Goal: Check status: Check status

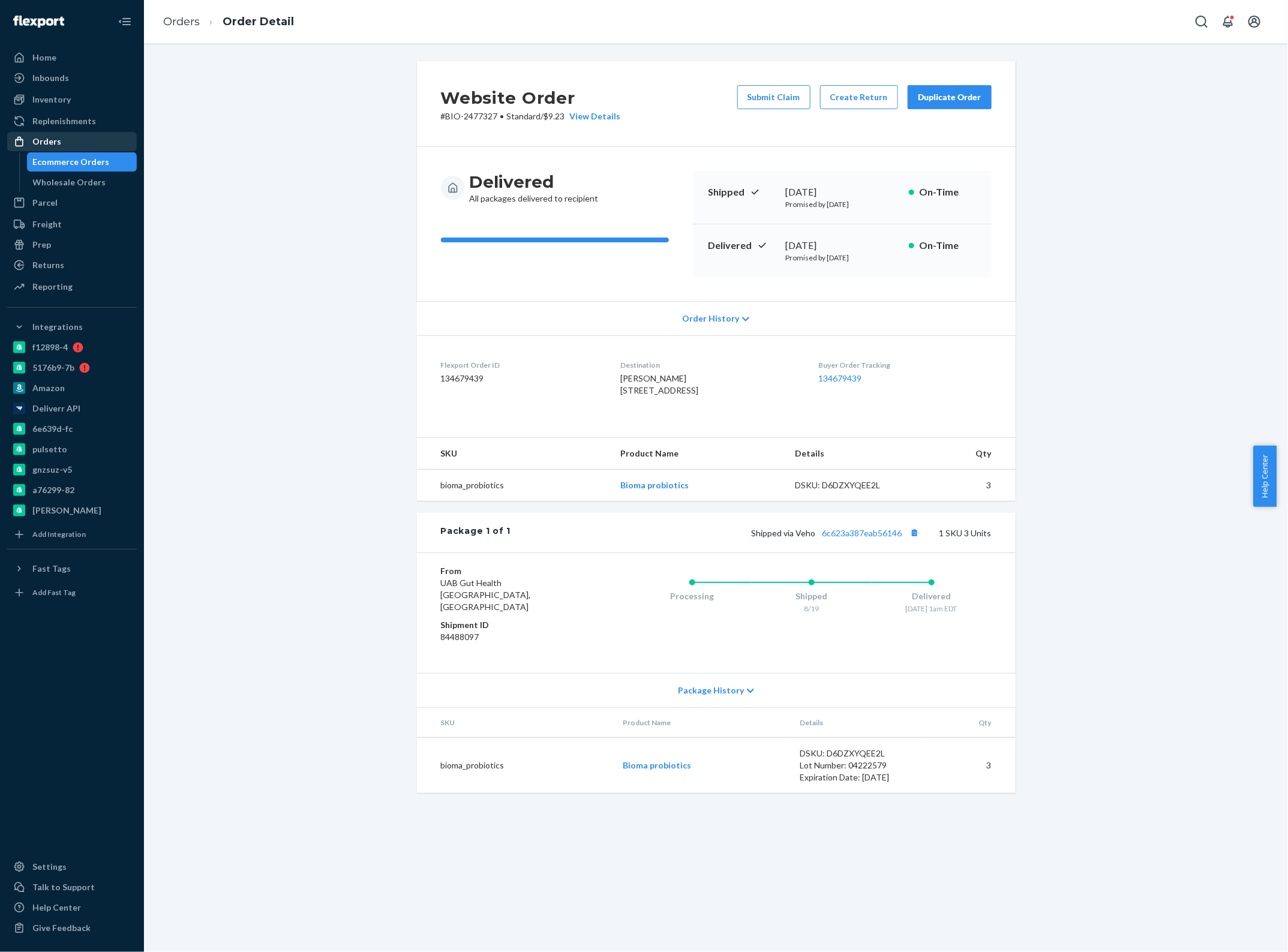
click at [79, 150] on div "Orders" at bounding box center [72, 141] width 127 height 16
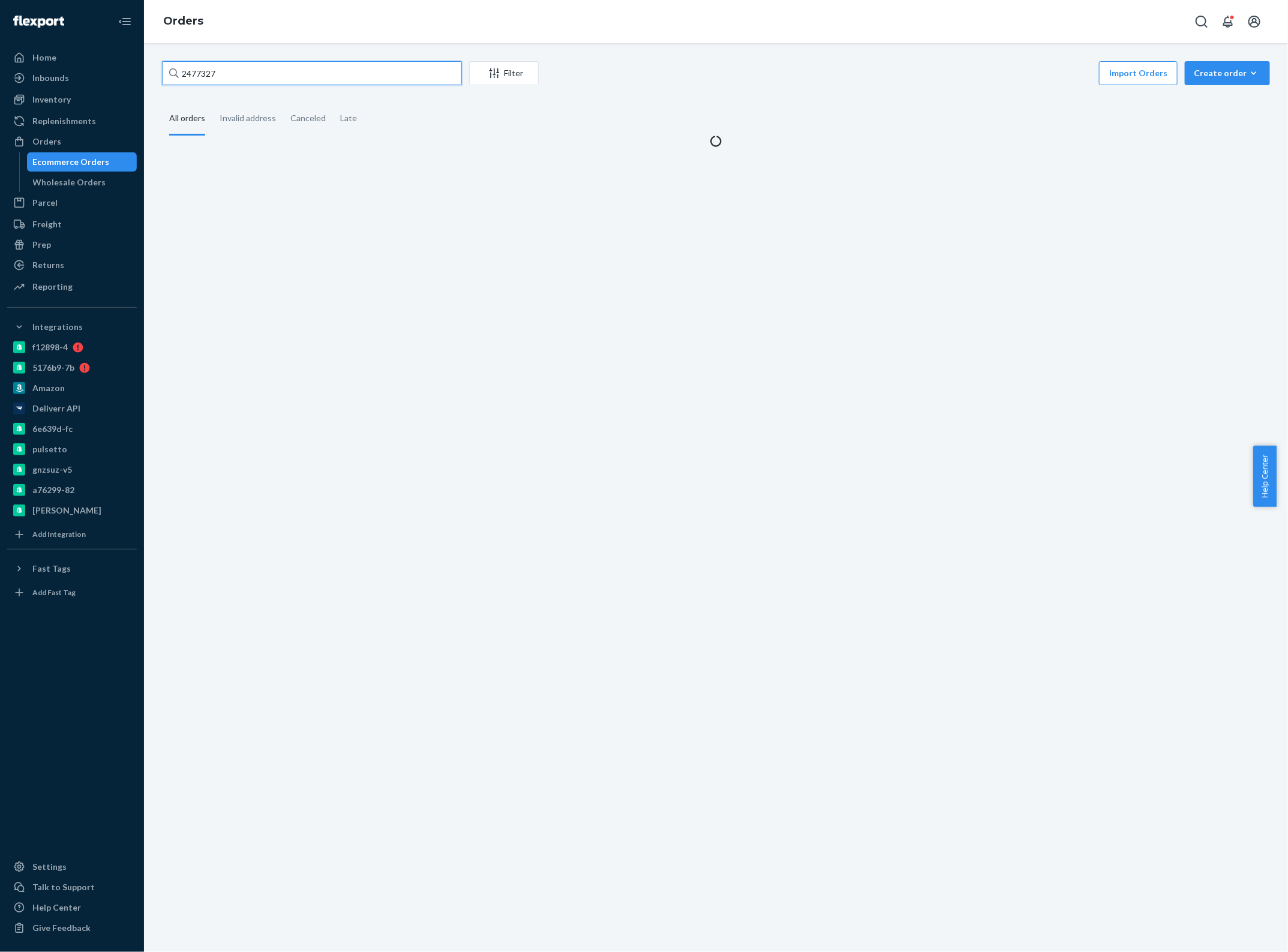
click at [260, 69] on input "2477327" at bounding box center [312, 73] width 300 height 24
paste input "016712"
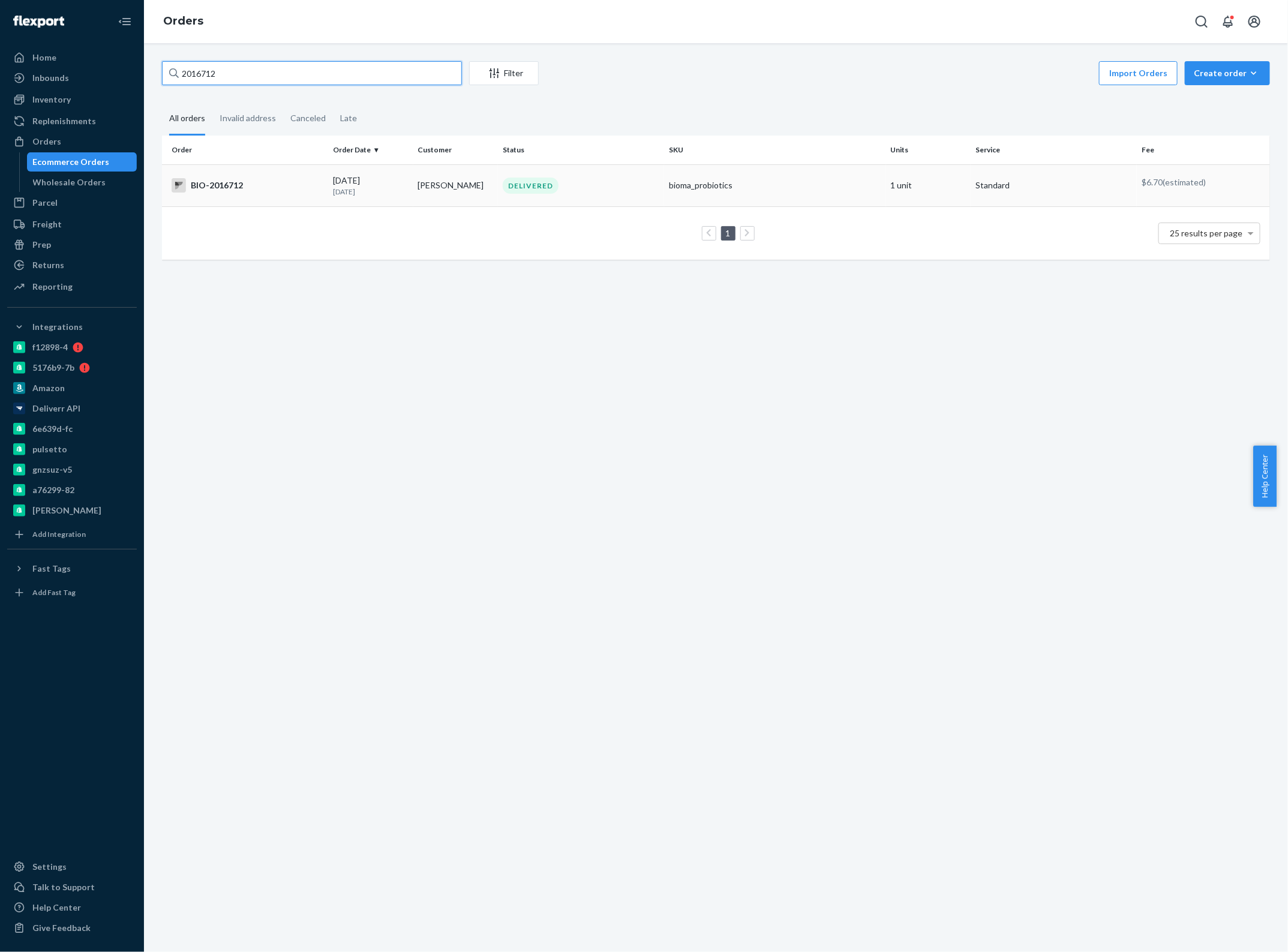
type input "2016712"
click at [413, 181] on td "[PERSON_NAME]" at bounding box center [455, 185] width 85 height 42
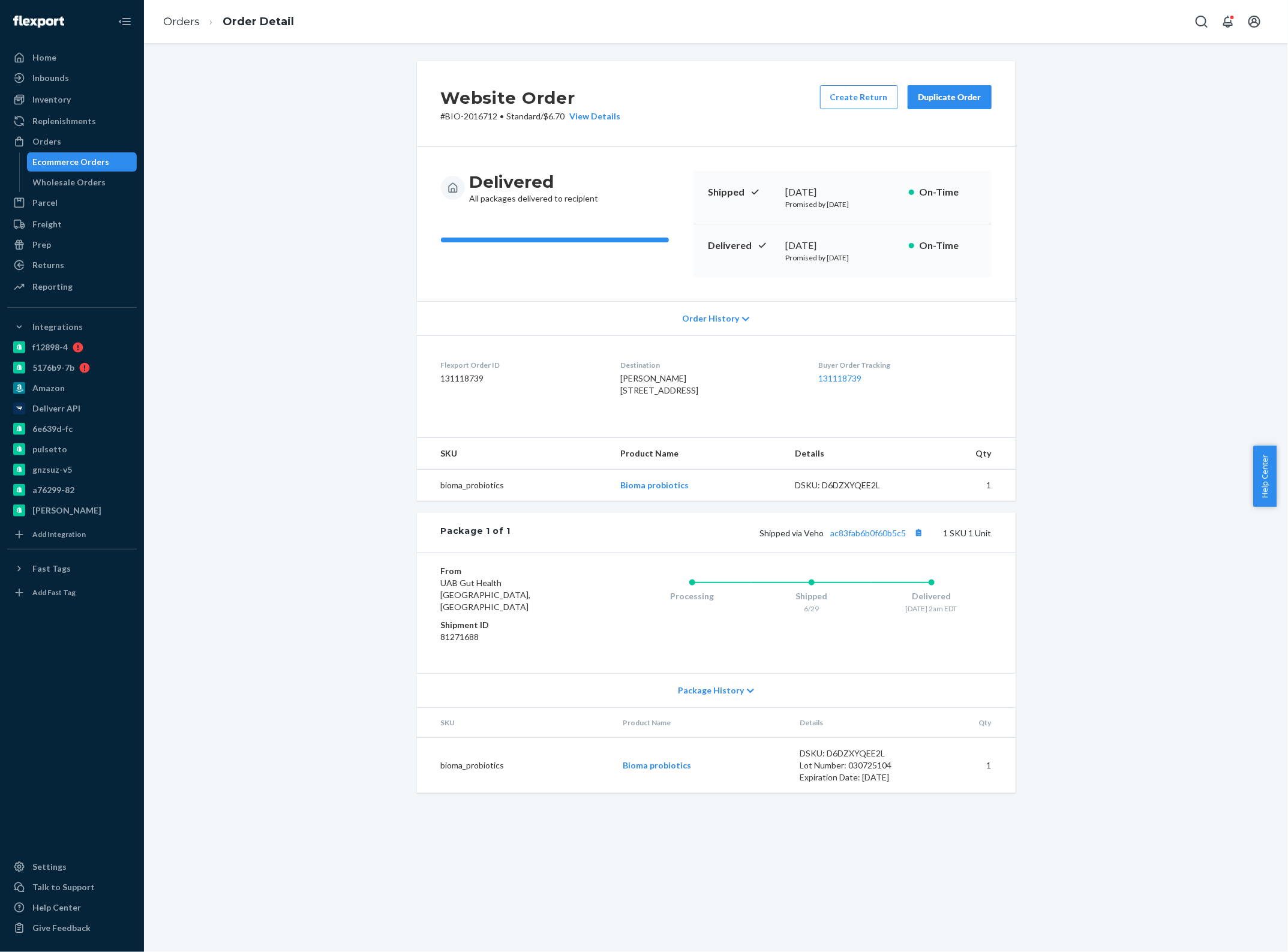
click at [743, 318] on icon at bounding box center [746, 319] width 7 height 4
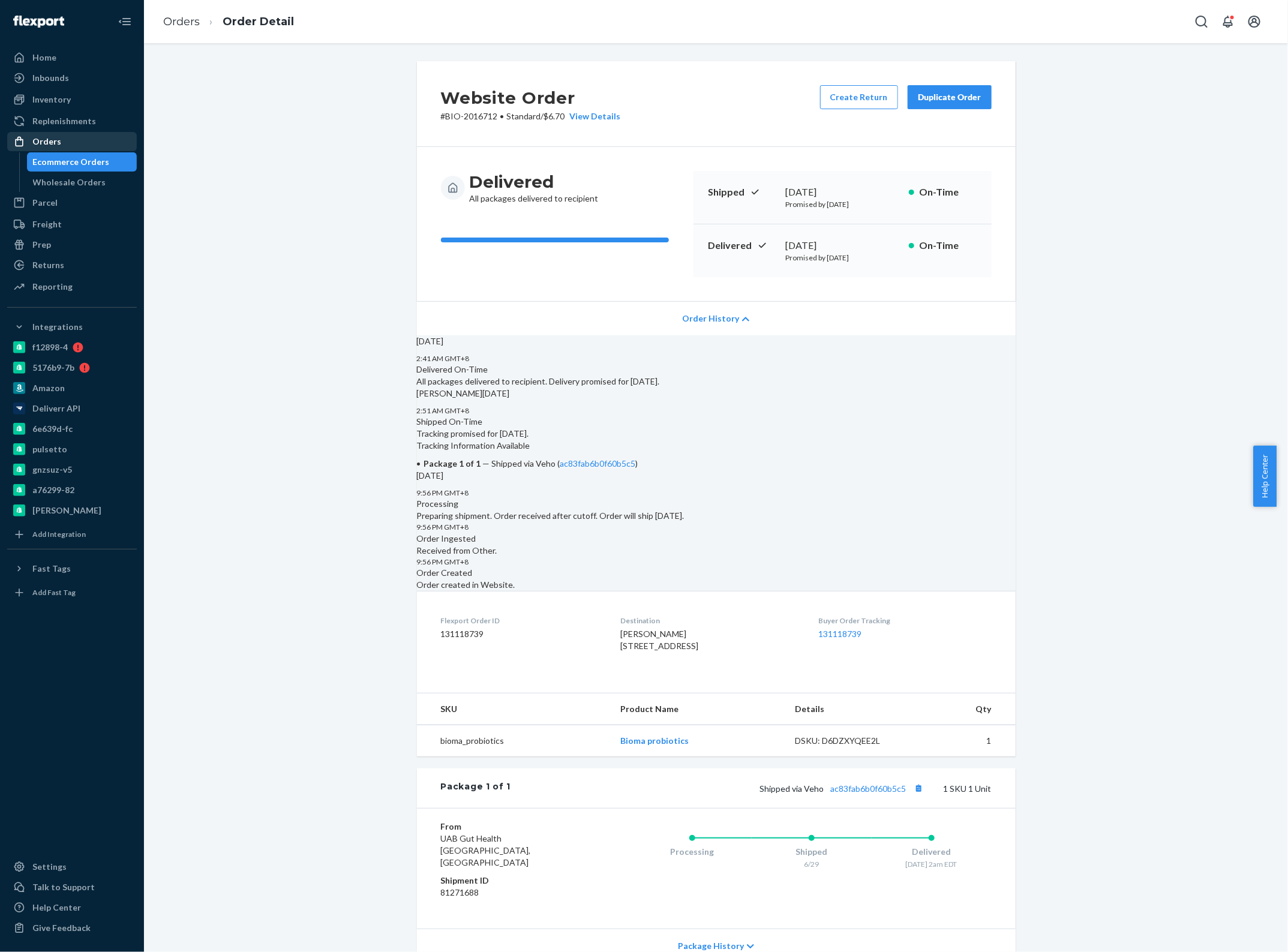
click at [61, 134] on div "Orders" at bounding box center [72, 141] width 127 height 16
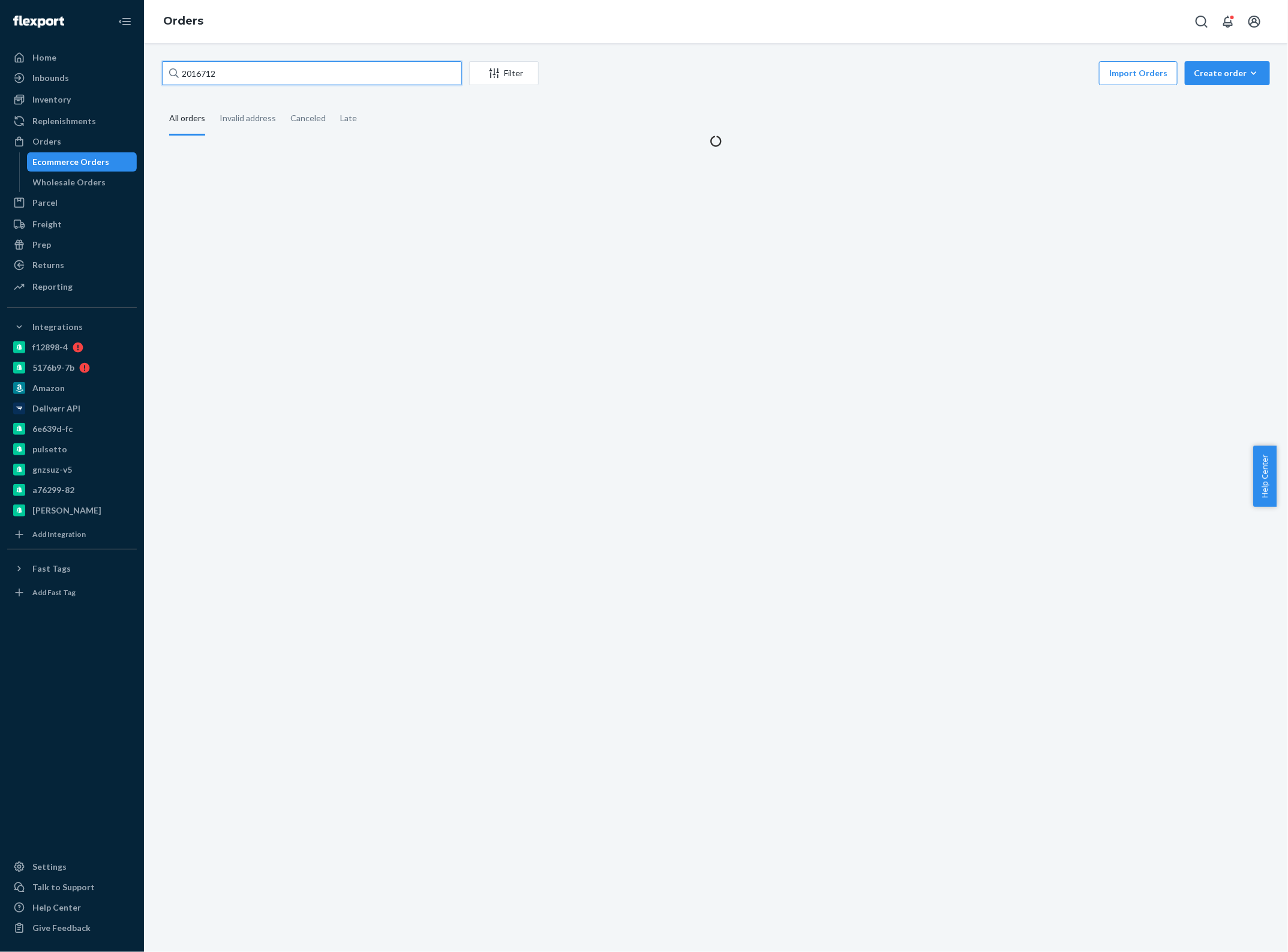
click at [229, 67] on input "2016712" at bounding box center [312, 73] width 300 height 24
paste input "BIO-IN-15215"
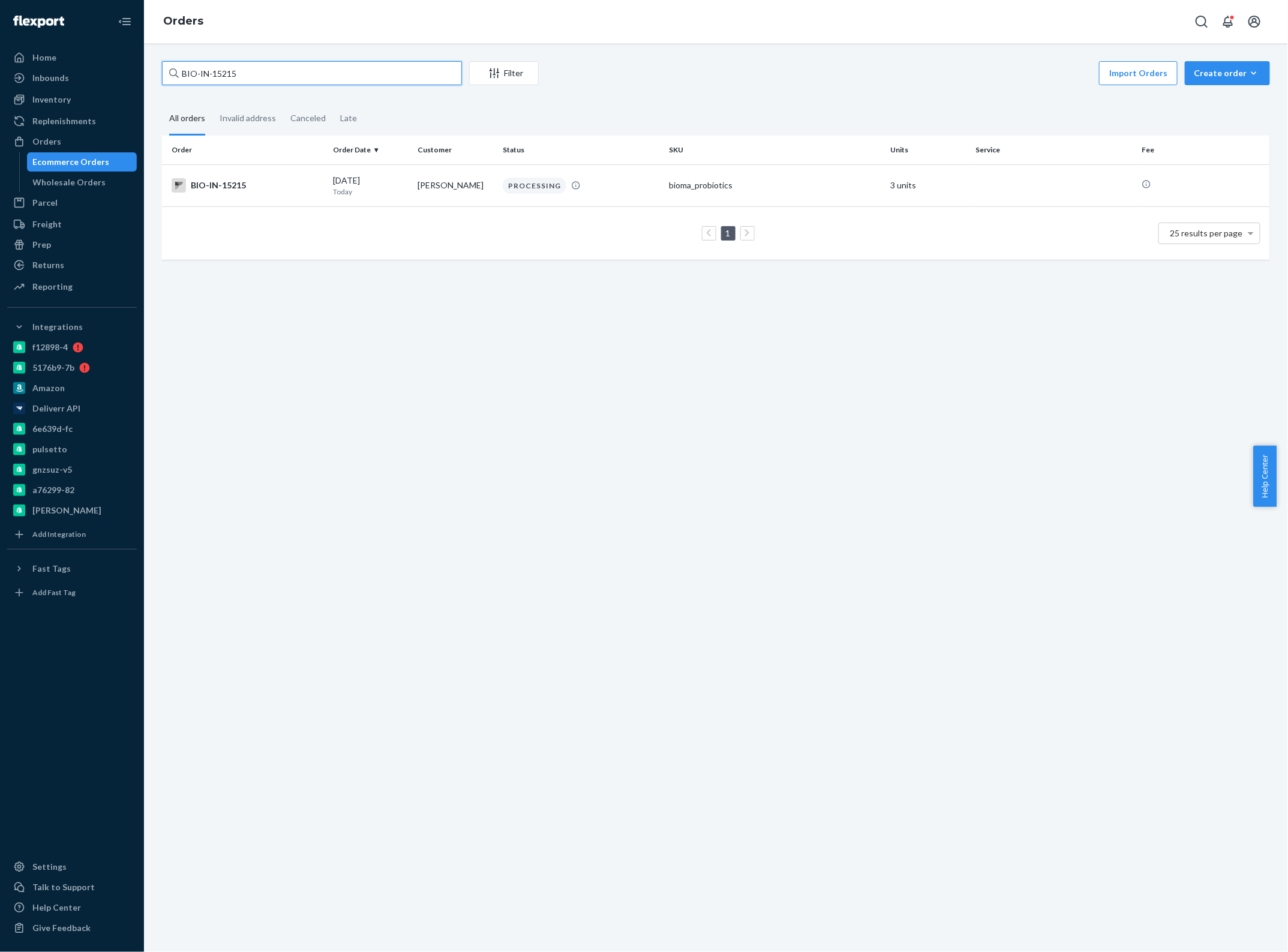
paste input "2448947"
type input "2448947"
click at [278, 184] on div "BIO-2448947" at bounding box center [247, 185] width 152 height 15
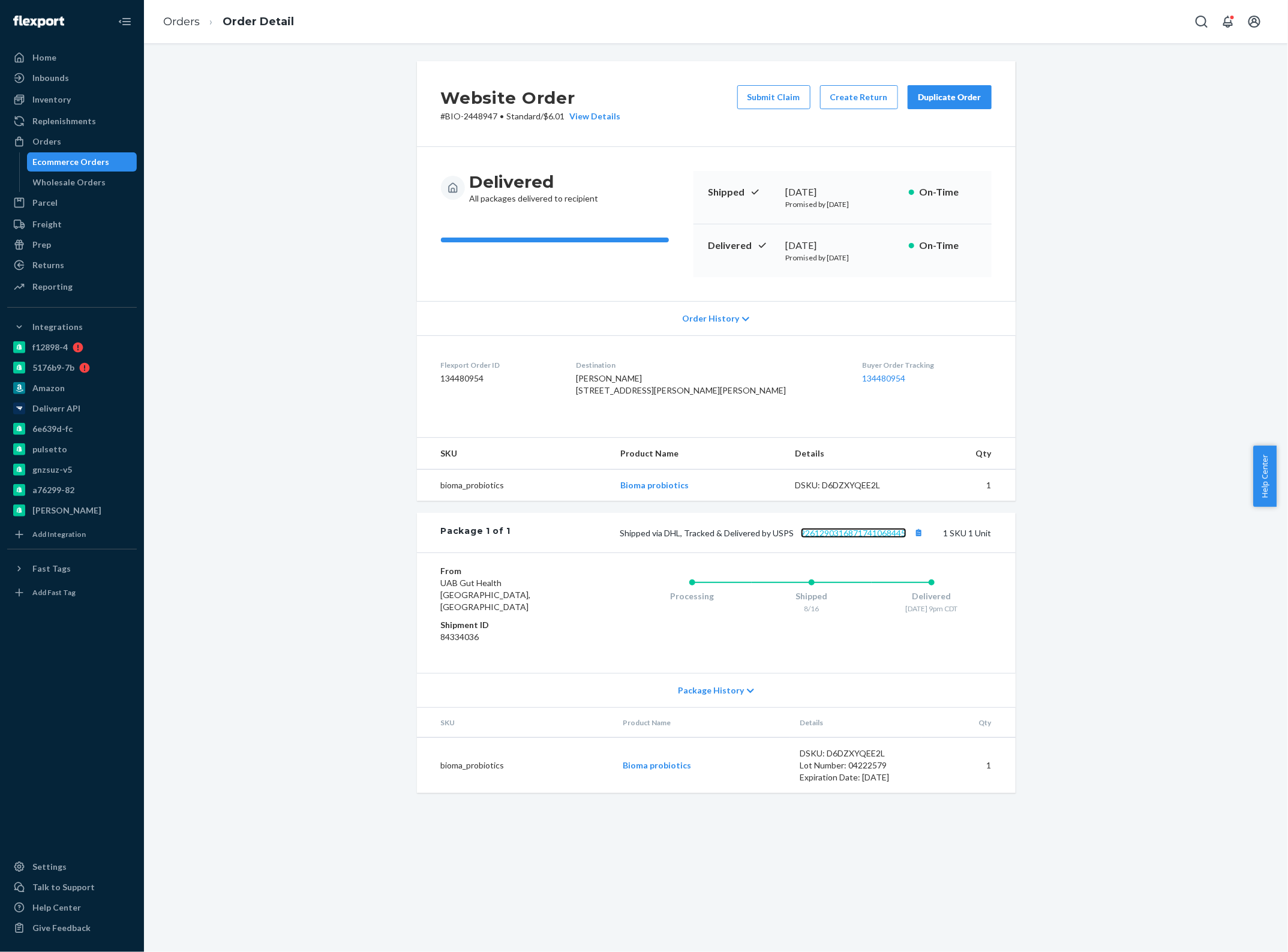
click at [819, 538] on link "9261290316871741068445" at bounding box center [854, 533] width 105 height 10
click at [197, 22] on link "Orders" at bounding box center [182, 22] width 37 height 13
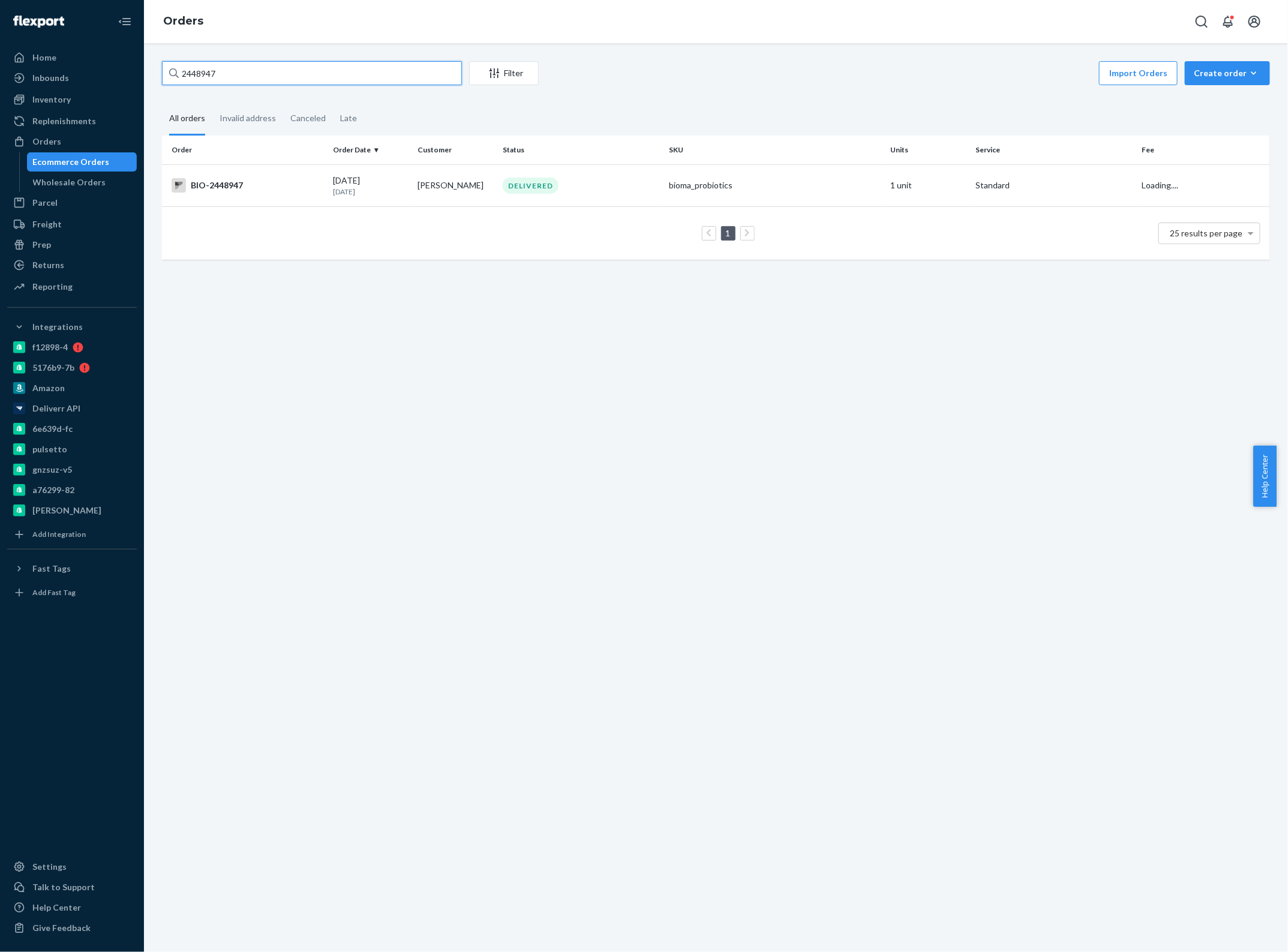
click at [310, 79] on input "2448947" at bounding box center [312, 73] width 300 height 24
paste input "0576"
type input "2440576"
click at [265, 187] on div "BIO-2440576" at bounding box center [247, 185] width 152 height 15
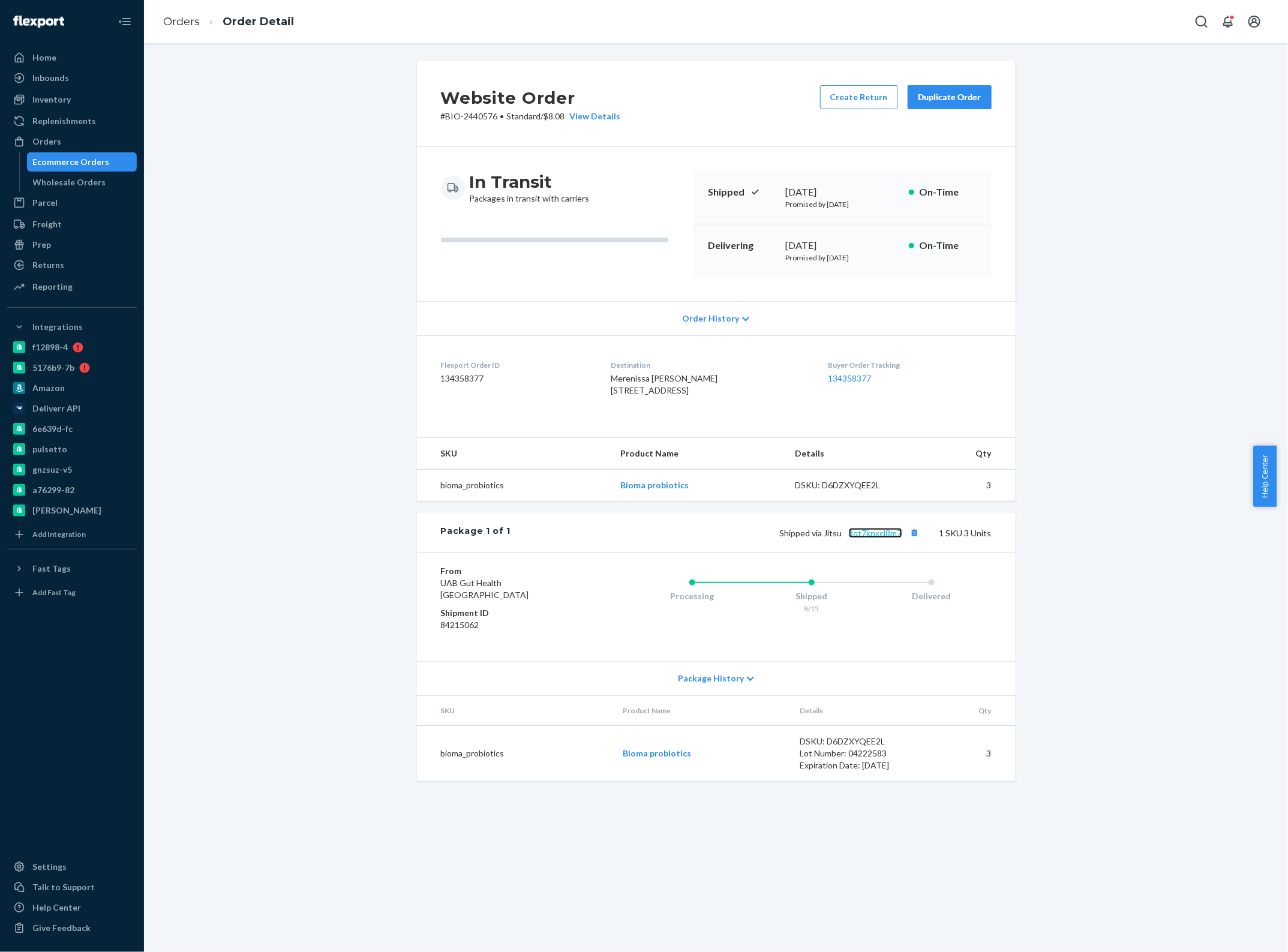
click at [865, 538] on link "3qt7knxcl8m7" at bounding box center [875, 533] width 53 height 10
click at [58, 164] on div "Ecommerce Orders" at bounding box center [71, 162] width 77 height 12
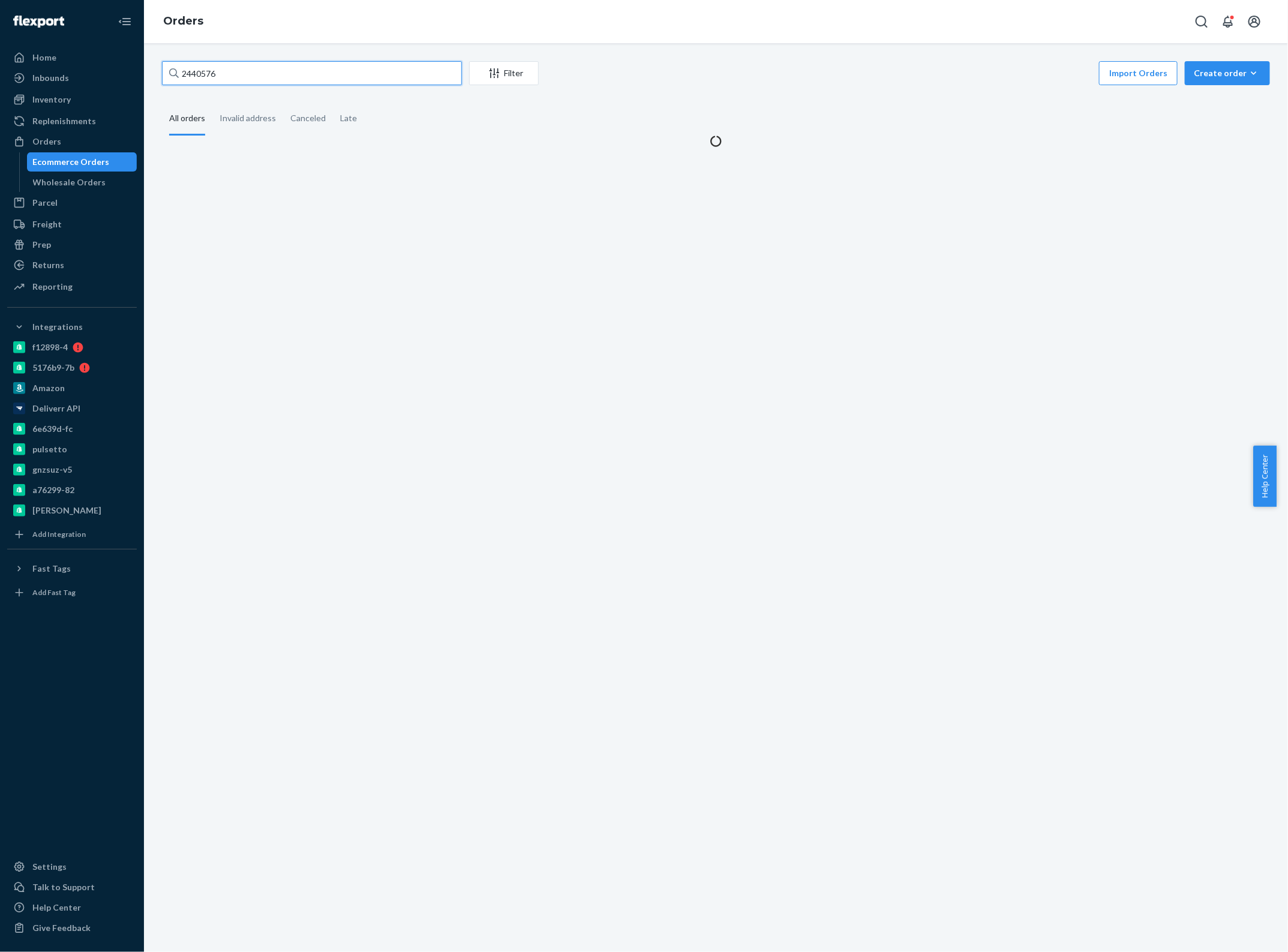
click at [244, 77] on input "2440576" at bounding box center [312, 73] width 300 height 24
paste input "8573"
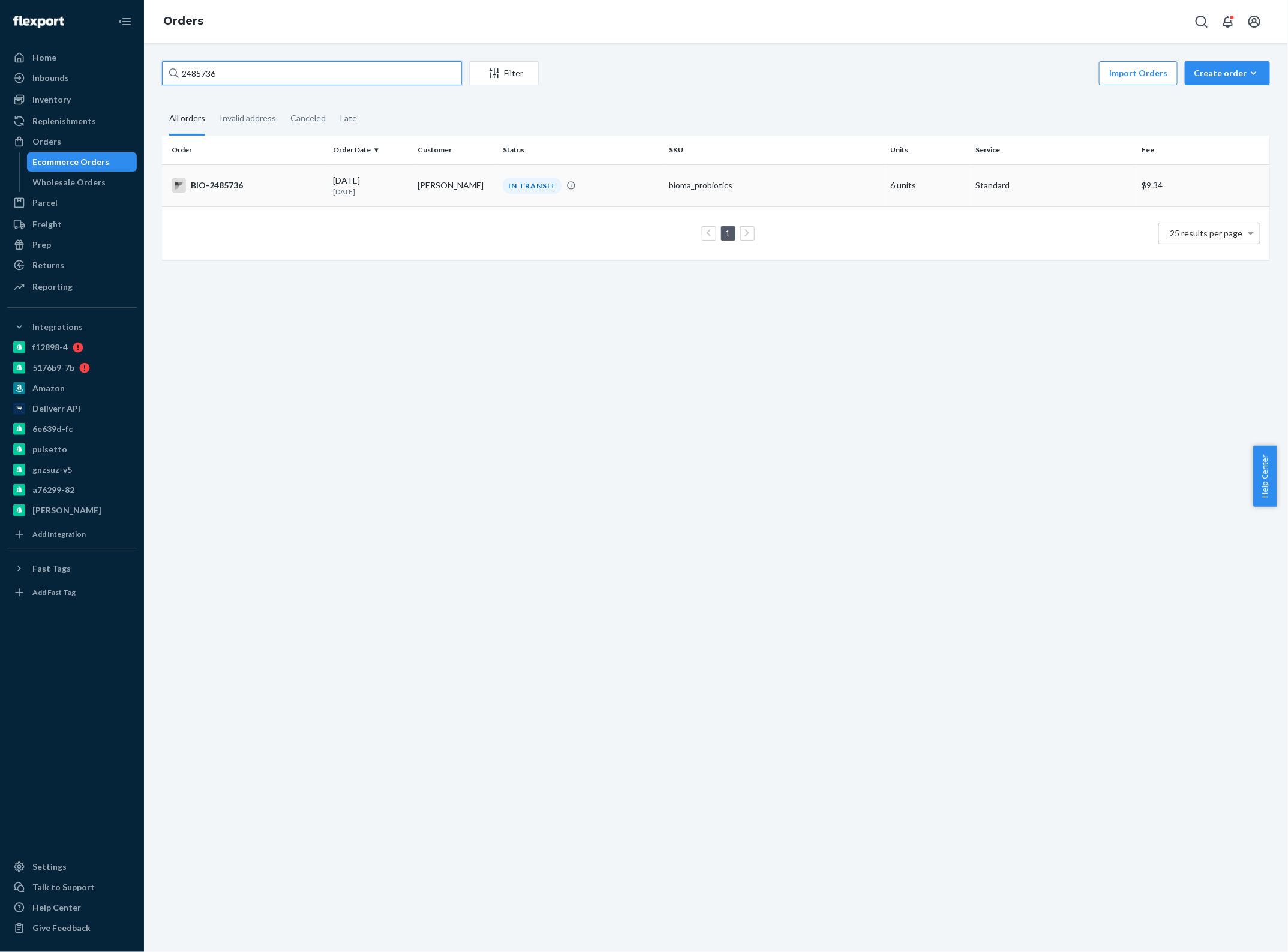
type input "2485736"
click at [346, 184] on div "[DATE] [DATE]" at bounding box center [370, 186] width 76 height 22
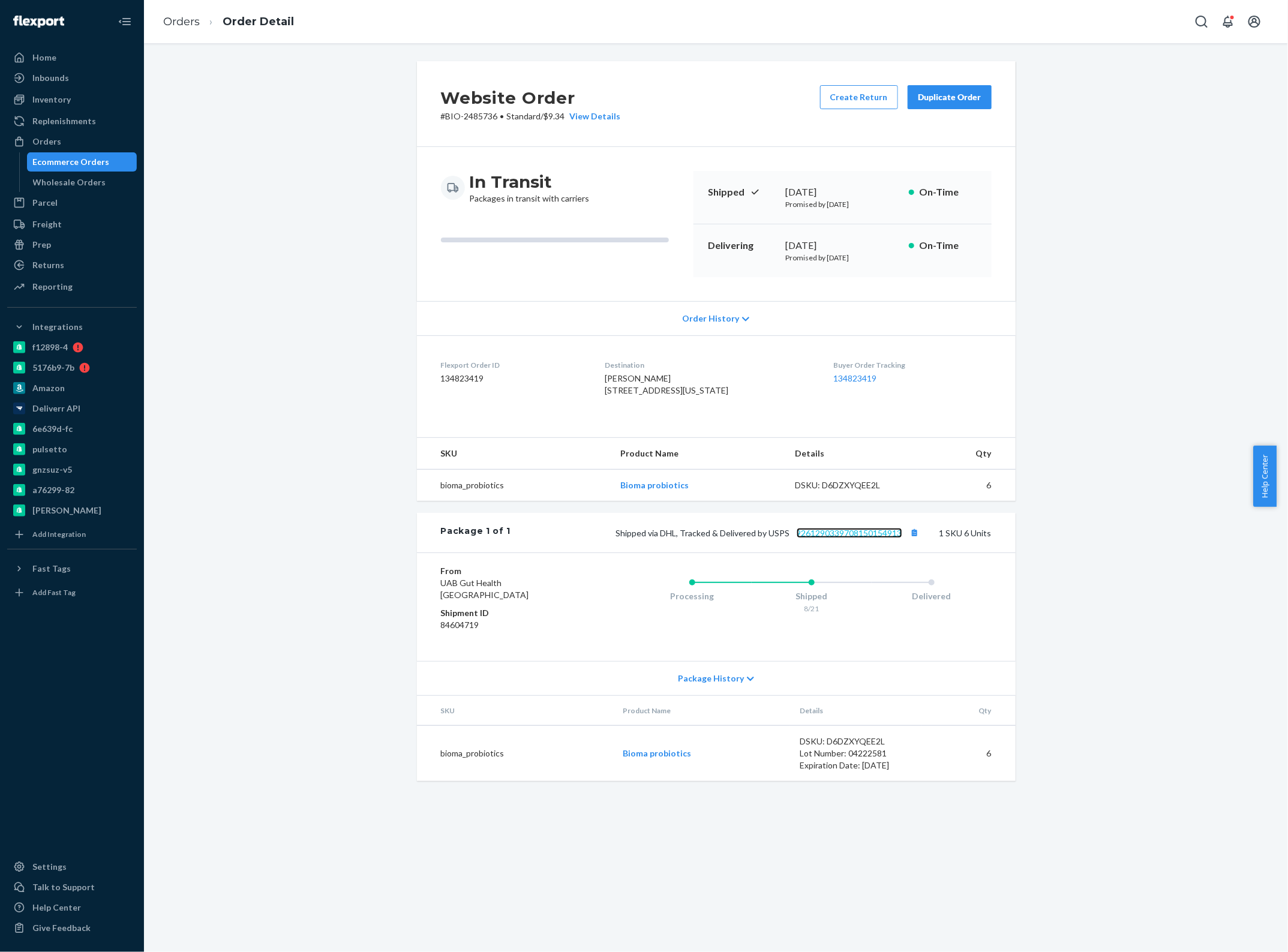
click at [824, 538] on link "9261290339708150154913" at bounding box center [850, 533] width 105 height 10
